Goal: Task Accomplishment & Management: Use online tool/utility

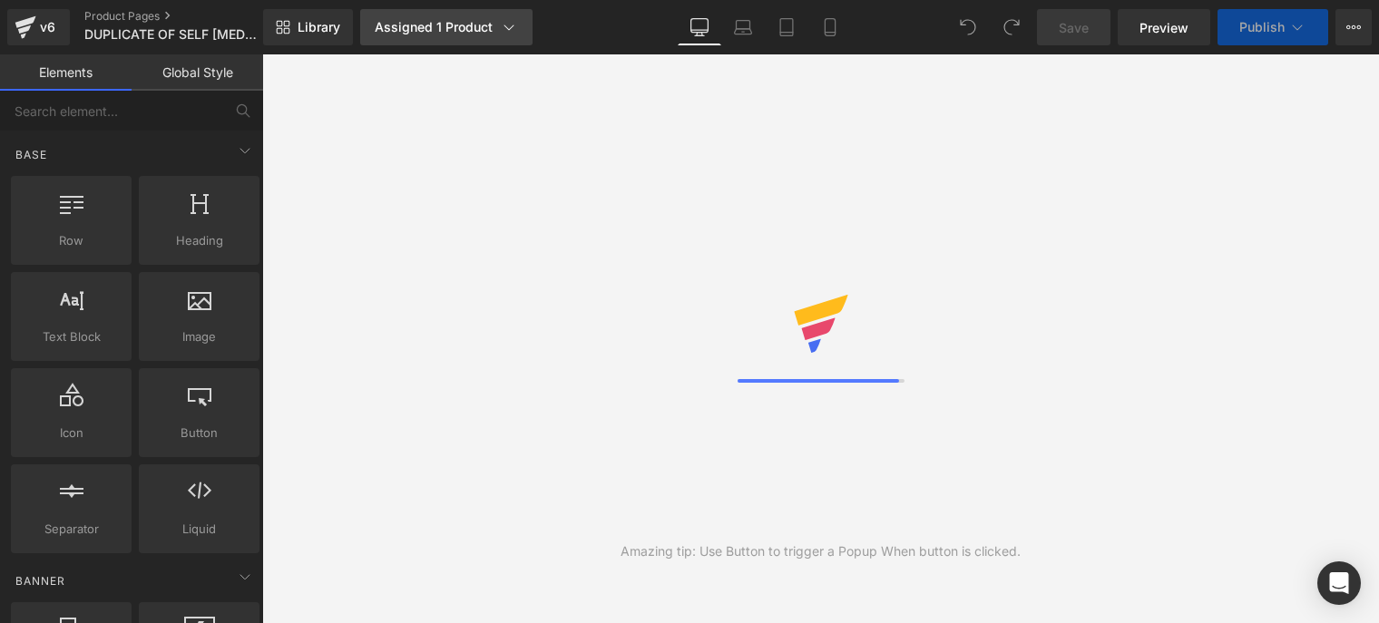
click at [467, 34] on div "Assigned 1 Product" at bounding box center [446, 27] width 143 height 18
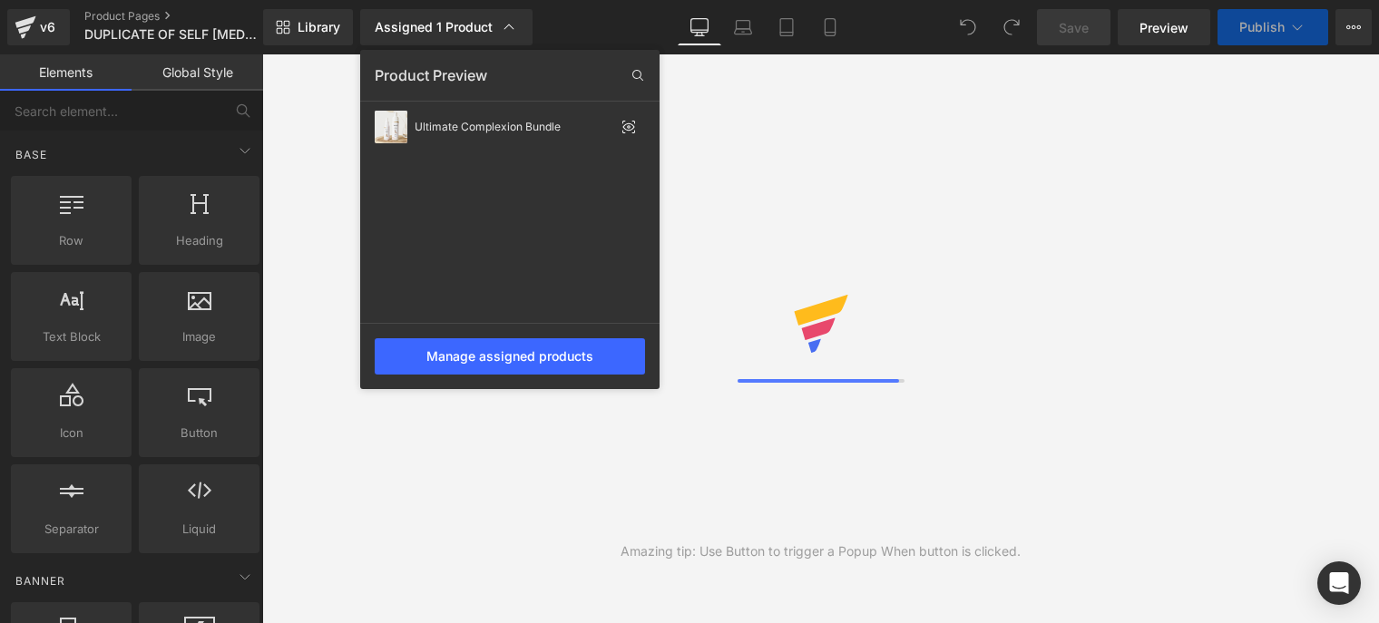
click at [568, 16] on div "Assigned 1 Product Product Preview Ultimate Complexion Bundle Manage assigned p…" at bounding box center [466, 27] width 227 height 36
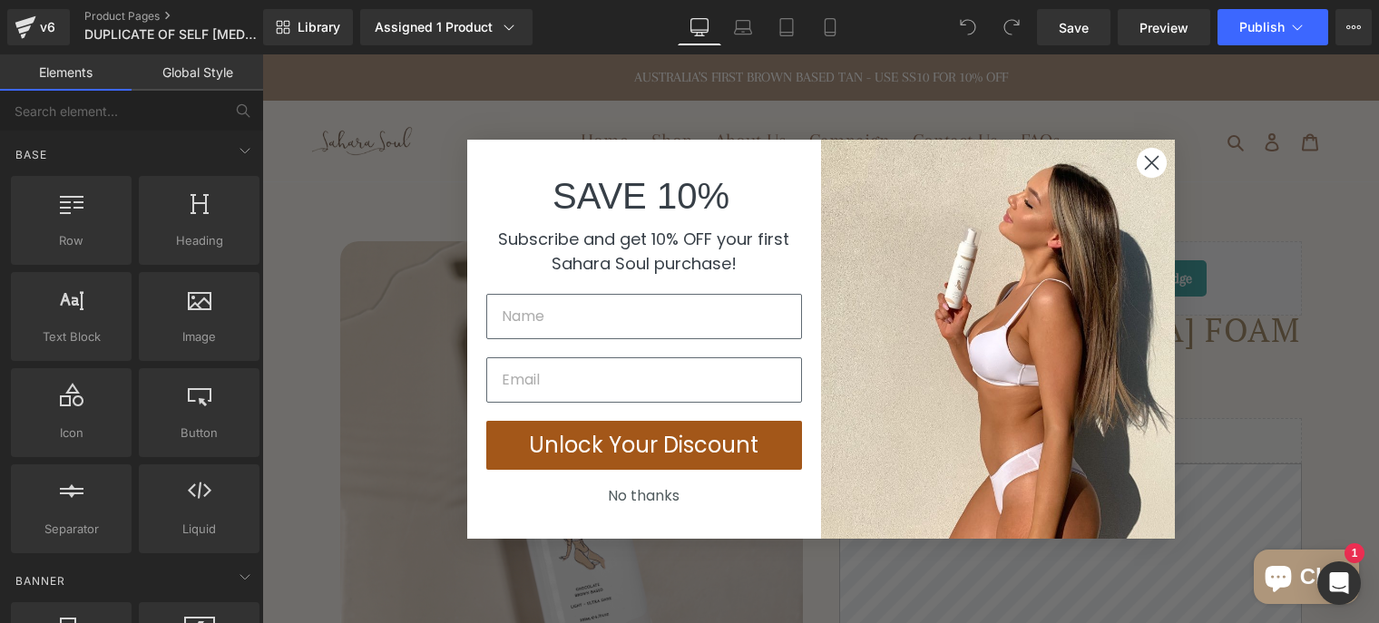
click at [1148, 169] on circle "Close dialog" at bounding box center [1151, 162] width 30 height 30
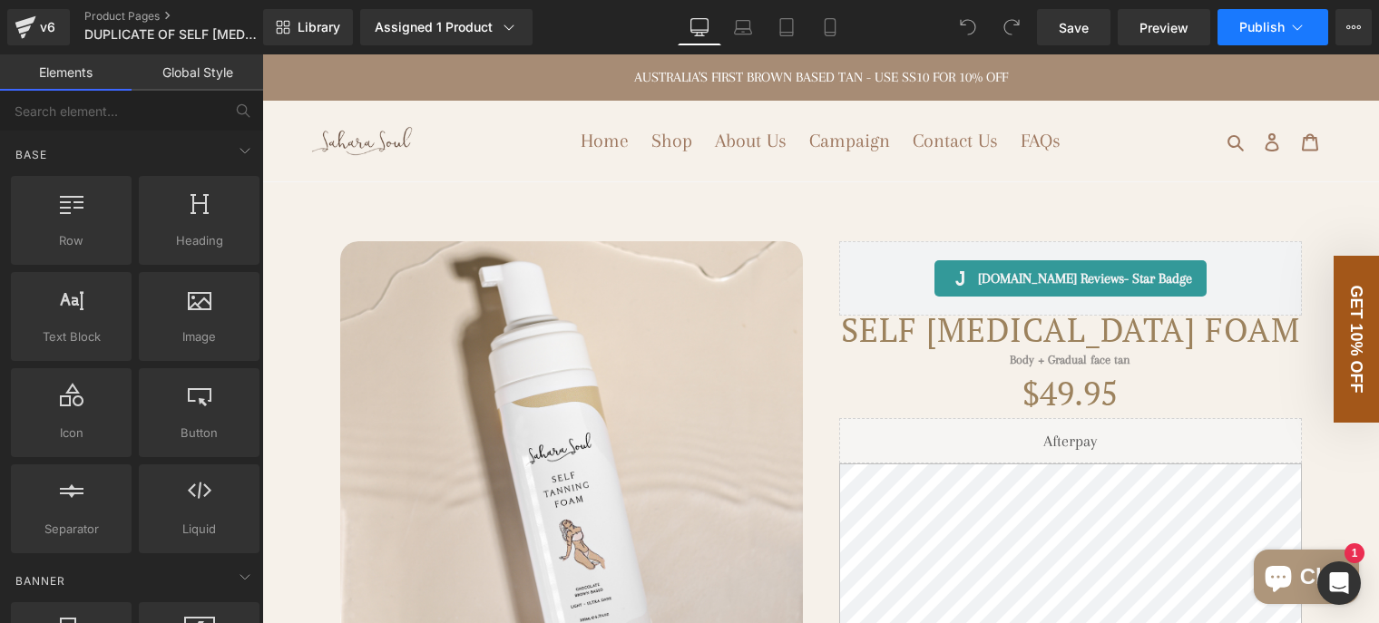
click at [1283, 30] on span "Publish" at bounding box center [1261, 27] width 45 height 15
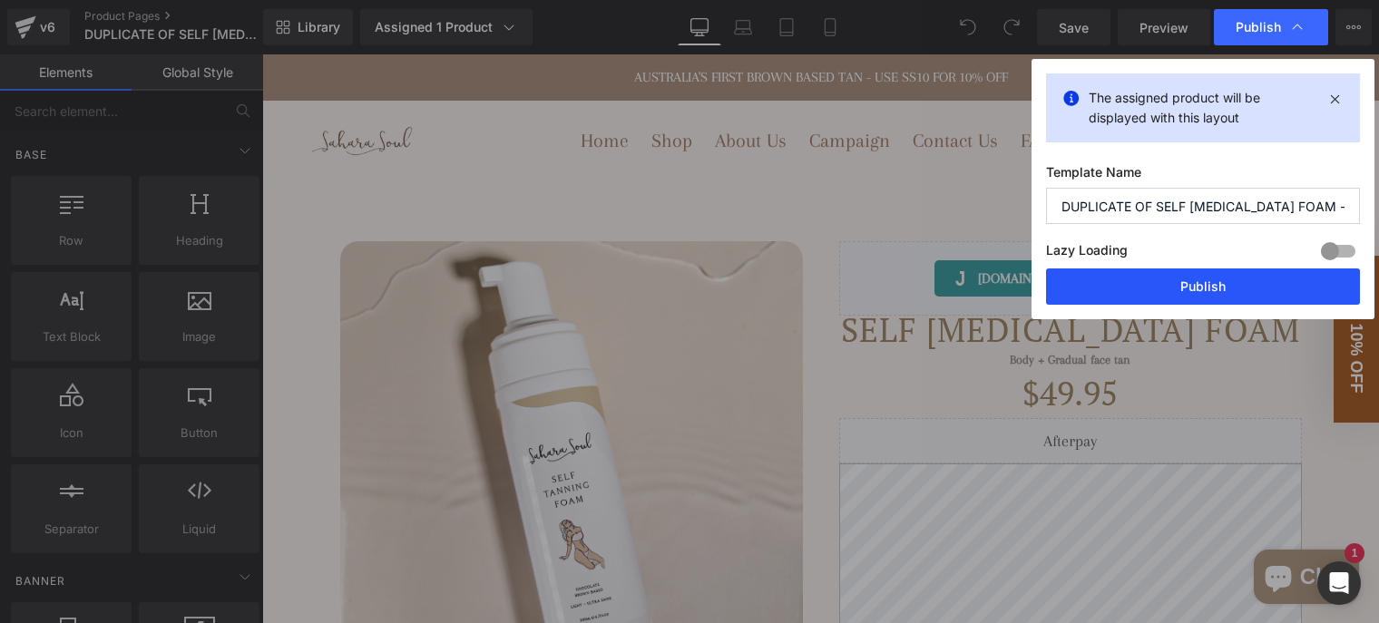
drag, startPoint x: 1219, startPoint y: 284, endPoint x: 834, endPoint y: 93, distance: 430.1
click at [1219, 284] on button "Publish" at bounding box center [1203, 287] width 314 height 36
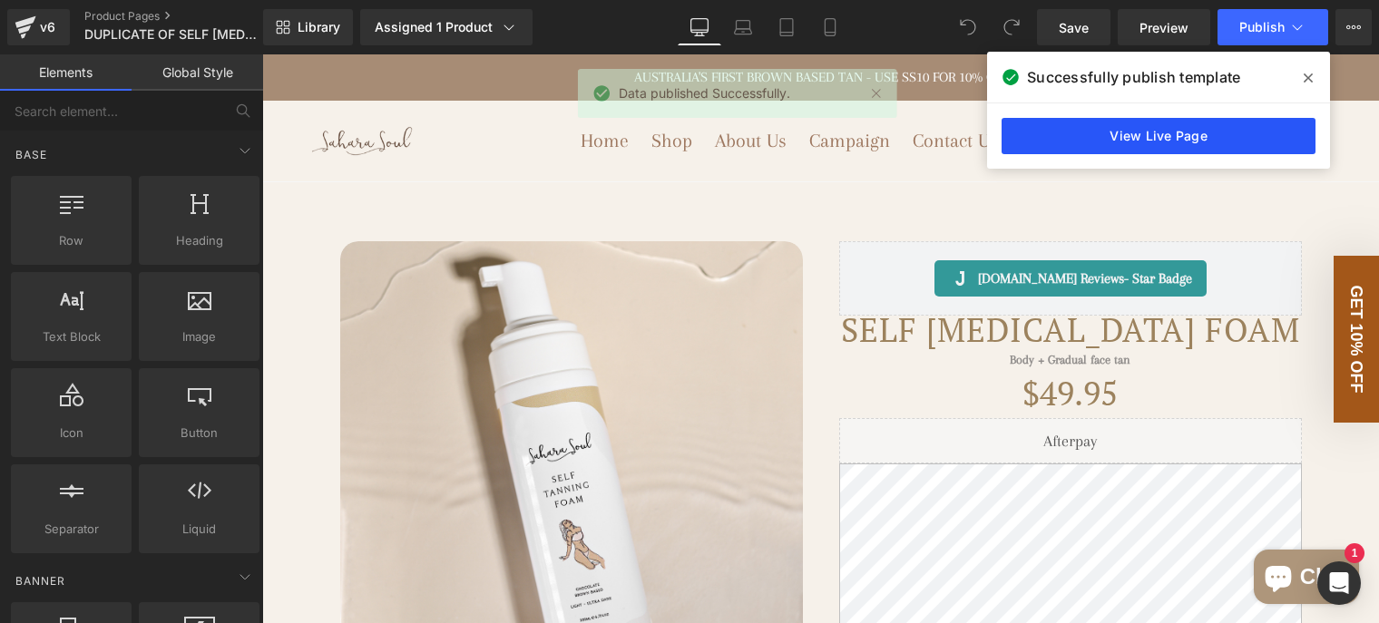
click at [1217, 131] on link "View Live Page" at bounding box center [1159, 136] width 314 height 36
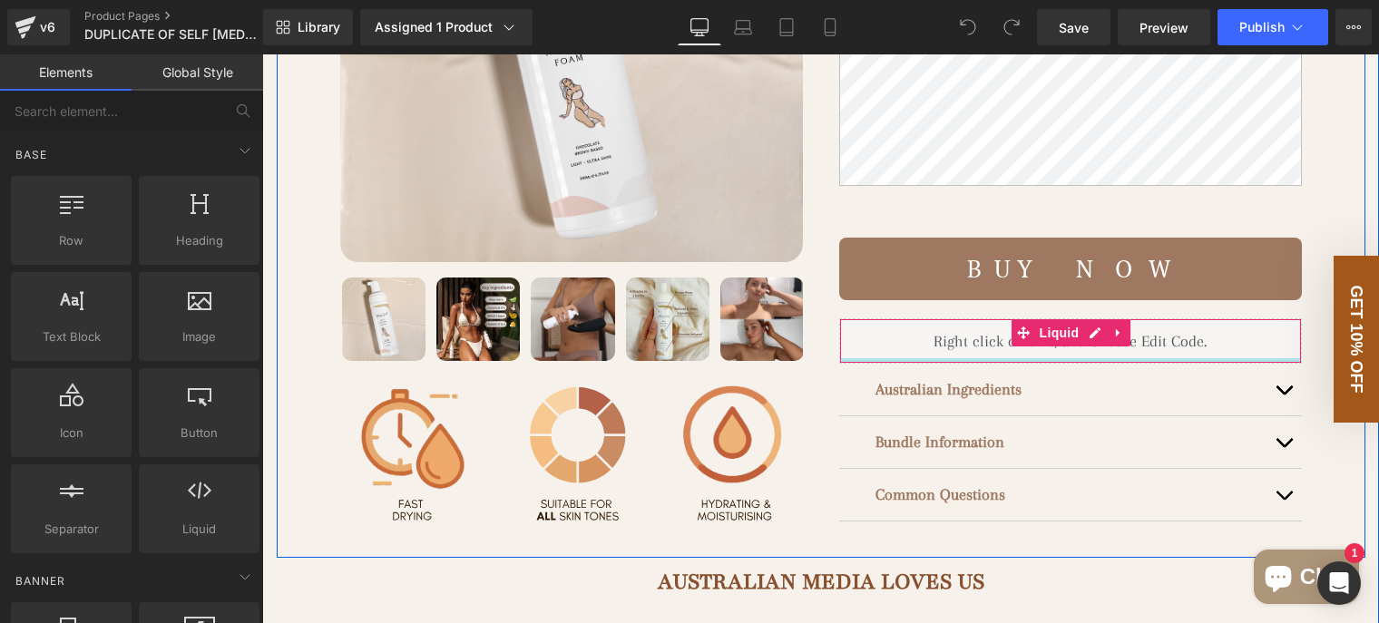
scroll to position [272, 0]
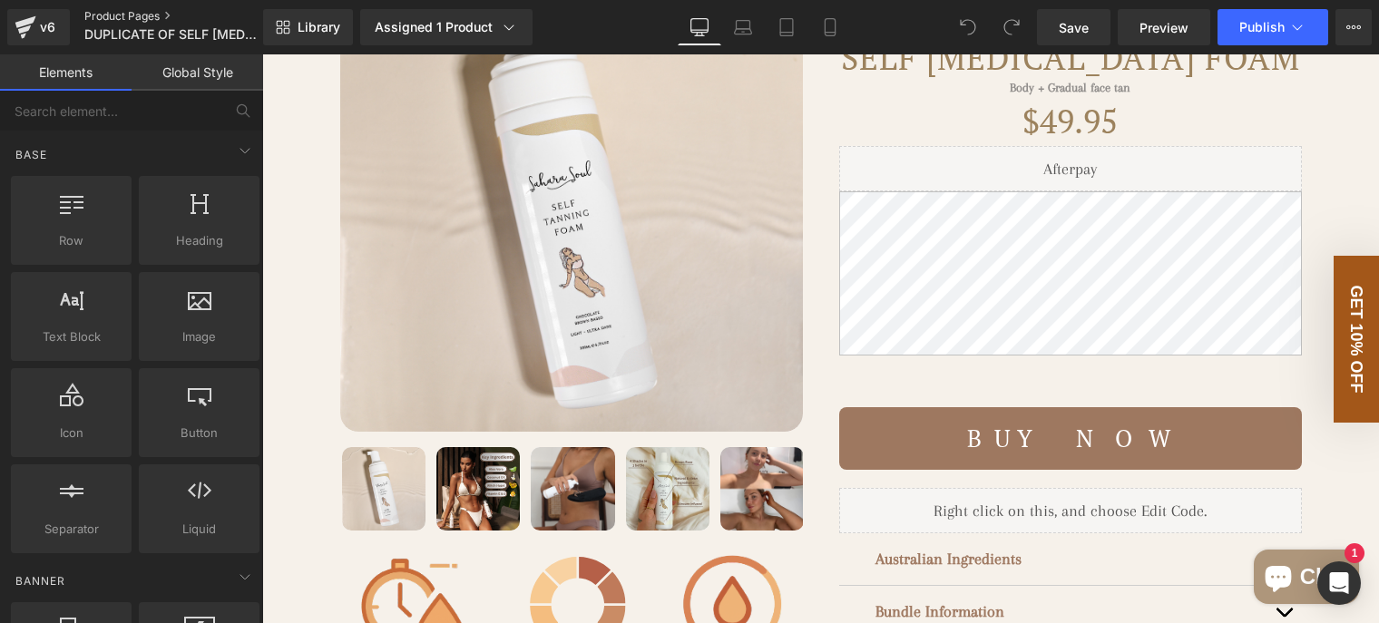
click at [110, 12] on link "Product Pages" at bounding box center [188, 16] width 209 height 15
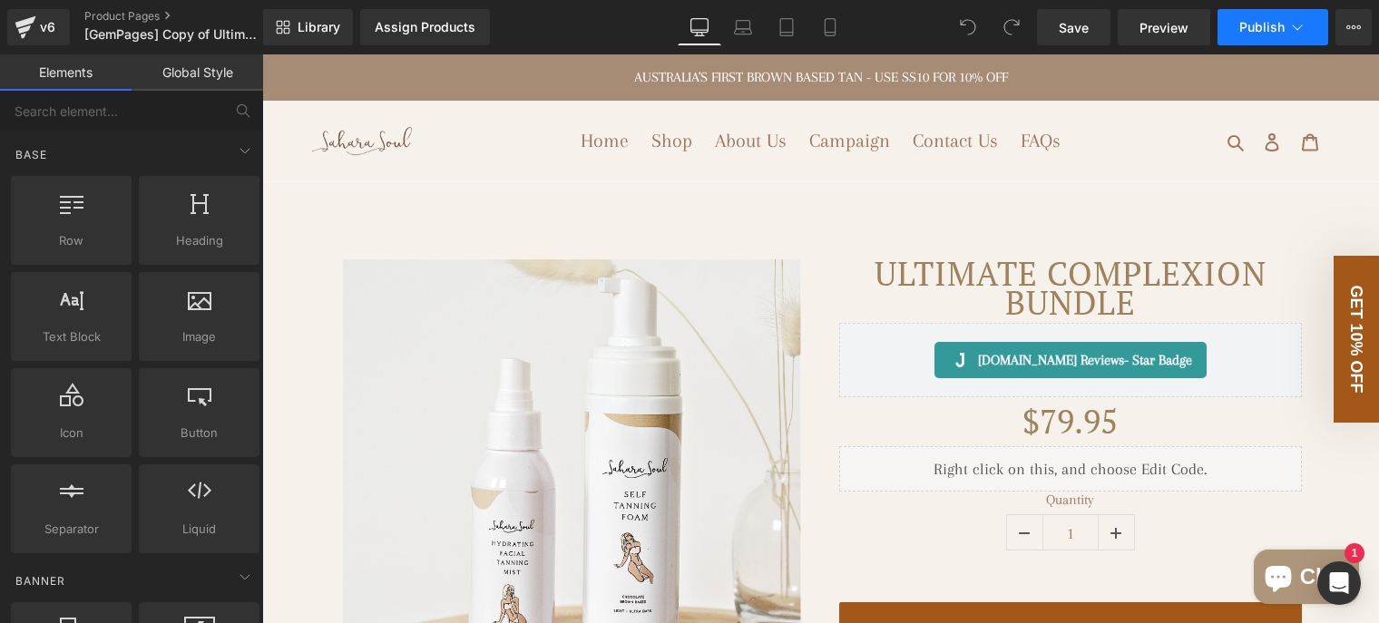
click at [1267, 28] on span "Publish" at bounding box center [1261, 27] width 45 height 15
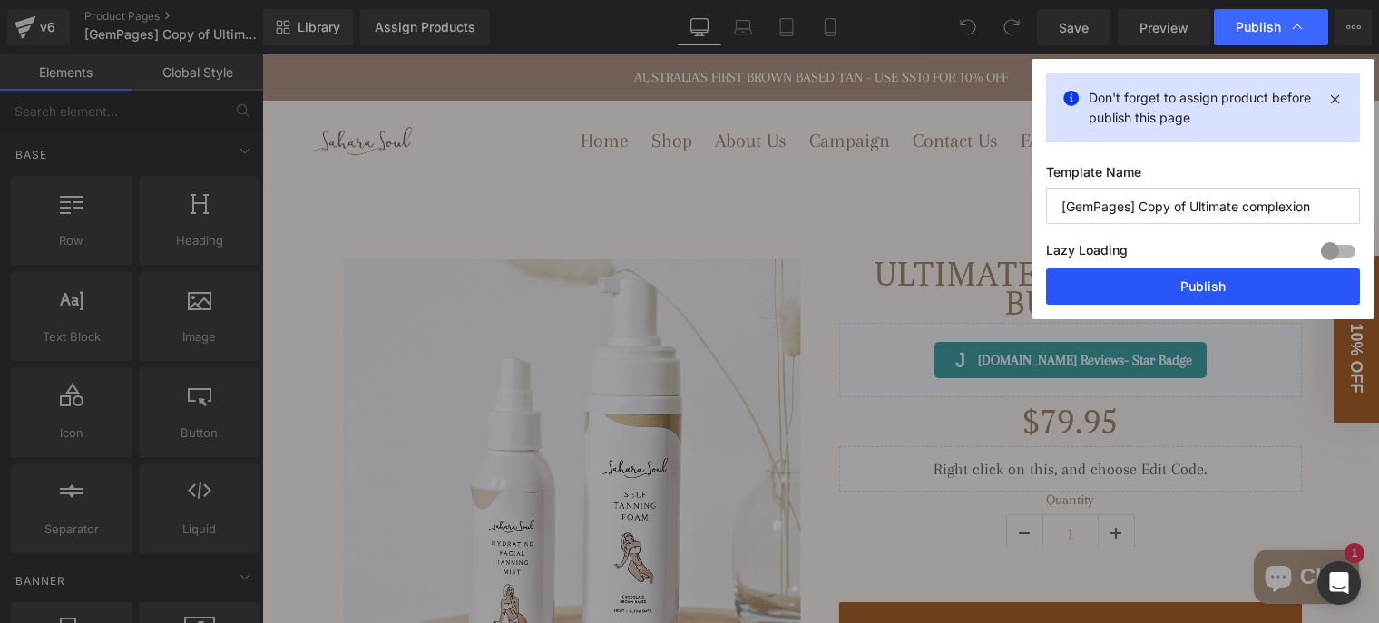
click at [1203, 284] on button "Publish" at bounding box center [1203, 287] width 314 height 36
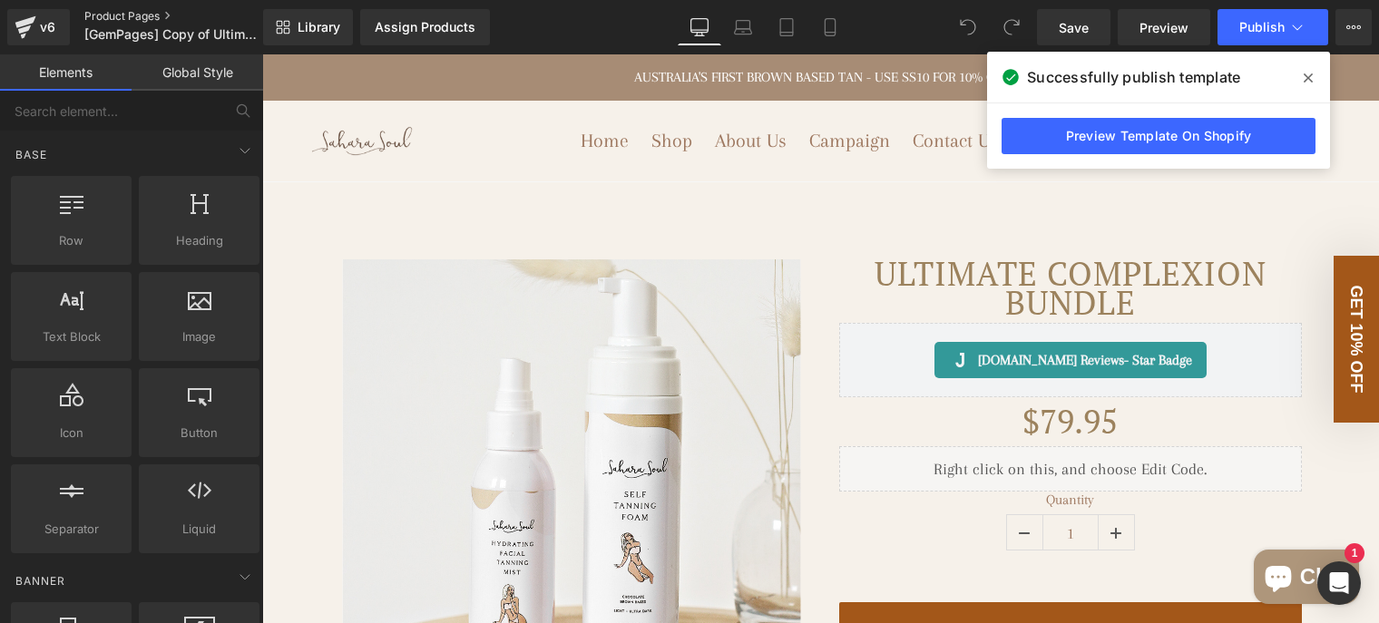
click at [115, 10] on link "Product Pages" at bounding box center [188, 16] width 209 height 15
